Goal: Find specific page/section

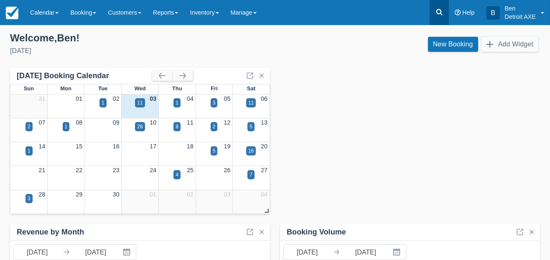
click at [440, 15] on icon at bounding box center [439, 12] width 8 height 8
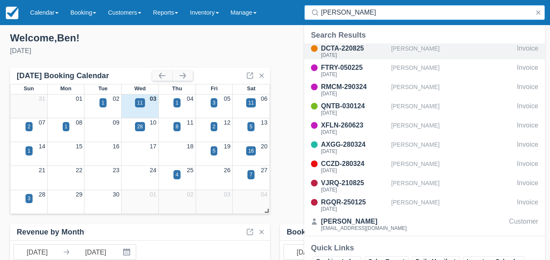
type input "annis"
click at [413, 50] on div "[PERSON_NAME]" at bounding box center [452, 51] width 122 height 16
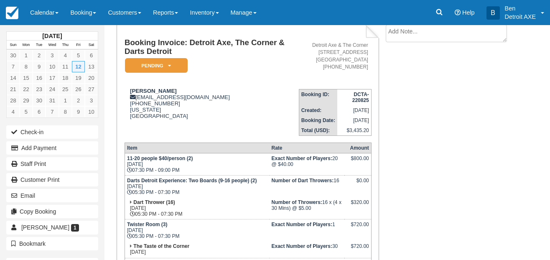
scroll to position [54, 0]
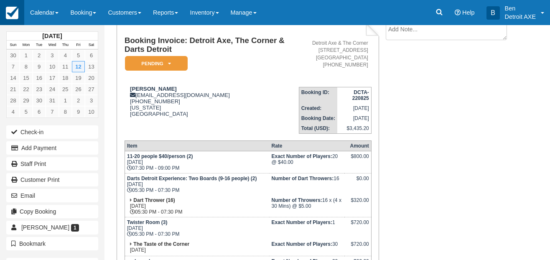
click at [15, 16] on img at bounding box center [12, 13] width 13 height 13
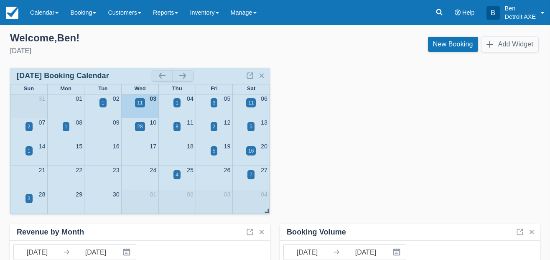
click at [186, 69] on div "September 2025 Booking Calendar" at bounding box center [105, 75] width 176 height 13
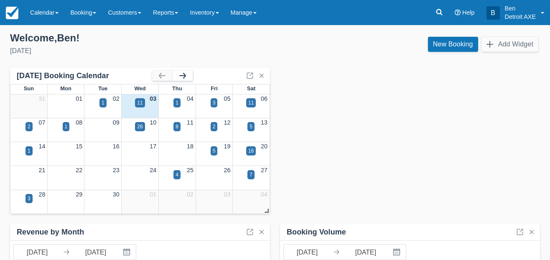
click at [187, 75] on button "button" at bounding box center [183, 76] width 20 height 10
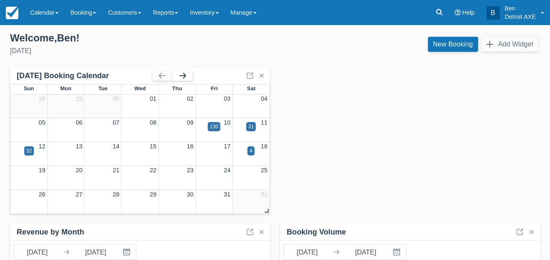
click at [189, 79] on button "button" at bounding box center [183, 76] width 20 height 10
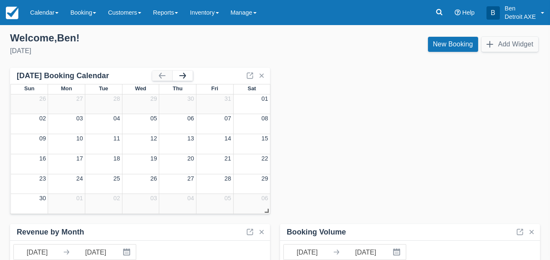
click at [189, 79] on button "button" at bounding box center [183, 76] width 20 height 10
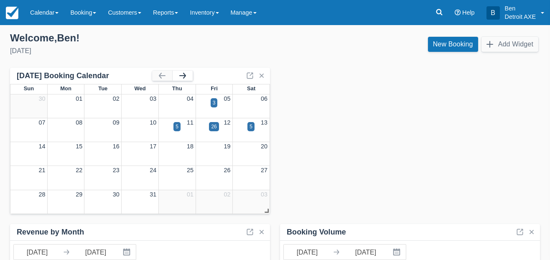
click at [189, 79] on button "button" at bounding box center [183, 76] width 20 height 10
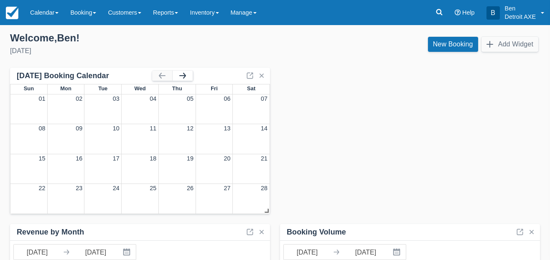
click at [188, 79] on button "button" at bounding box center [183, 76] width 20 height 10
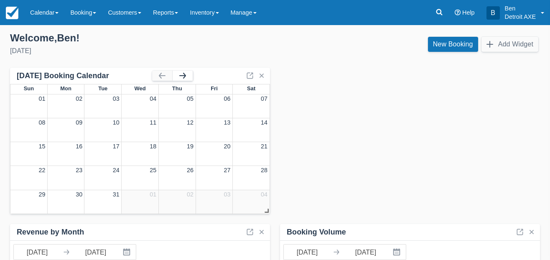
click at [188, 79] on button "button" at bounding box center [183, 76] width 20 height 10
